Goal: Information Seeking & Learning: Learn about a topic

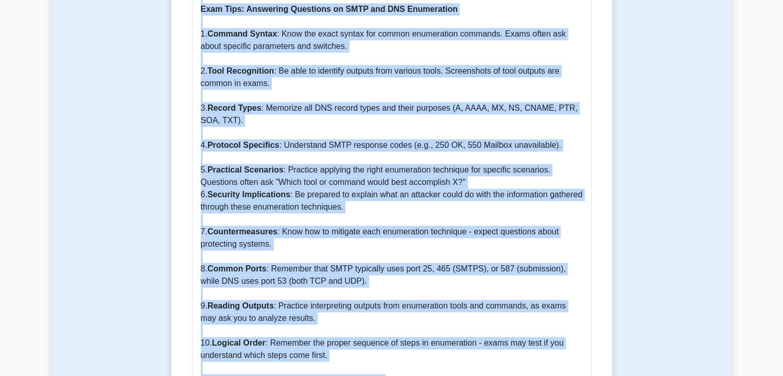
scroll to position [1703, 0]
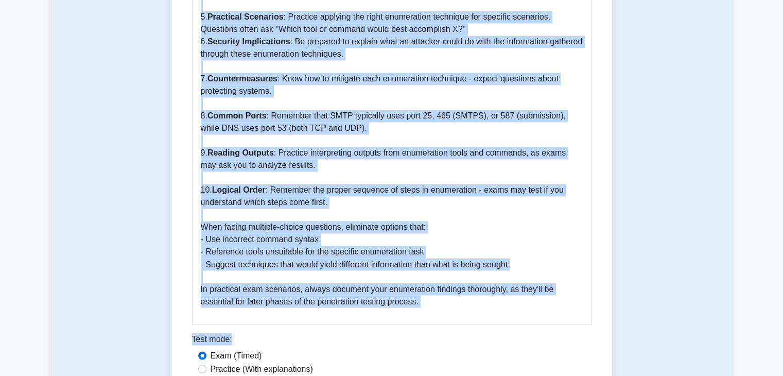
drag, startPoint x: 202, startPoint y: 11, endPoint x: 387, endPoint y: 389, distance: 420.7
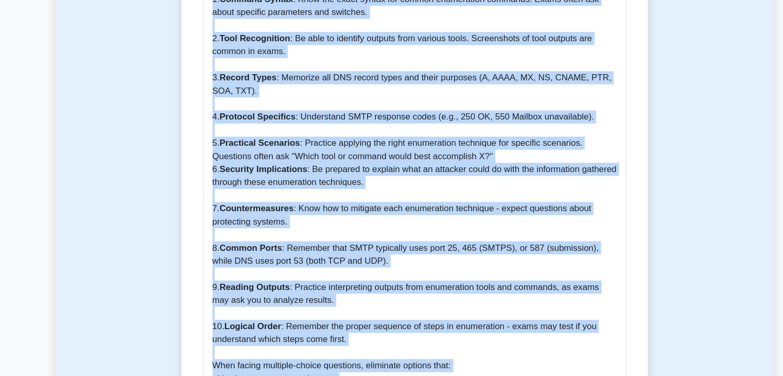
scroll to position [1649, 0]
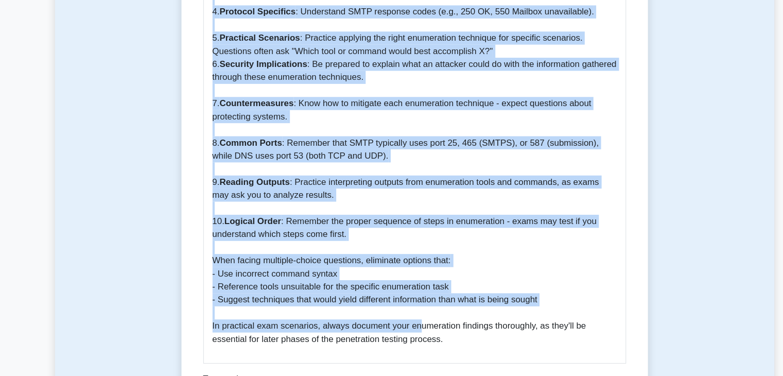
drag, startPoint x: 202, startPoint y: 93, endPoint x: 396, endPoint y: 321, distance: 299.1
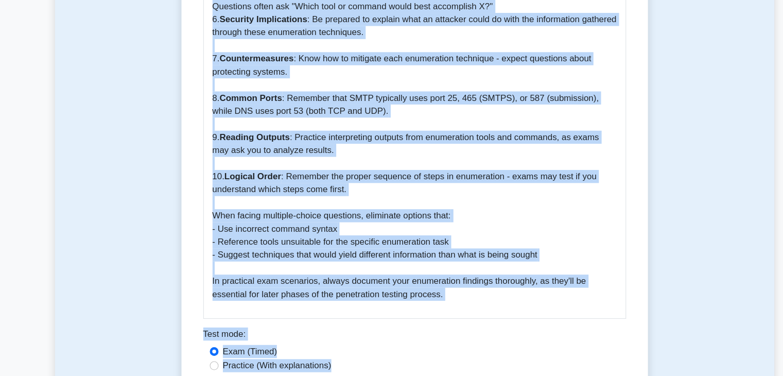
scroll to position [1698, 0]
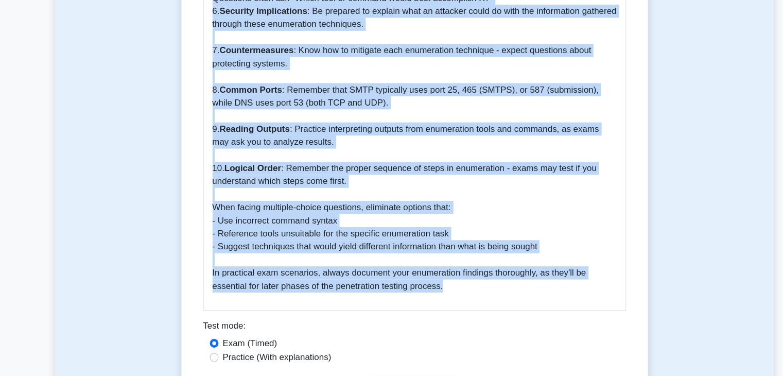
drag, startPoint x: 201, startPoint y: 143, endPoint x: 442, endPoint y: 275, distance: 275.1
copy p "SMTP (Simple Mail Transfer Protocol) and DNS (Domain Name System) enumeration a…"
